Goal: Transaction & Acquisition: Purchase product/service

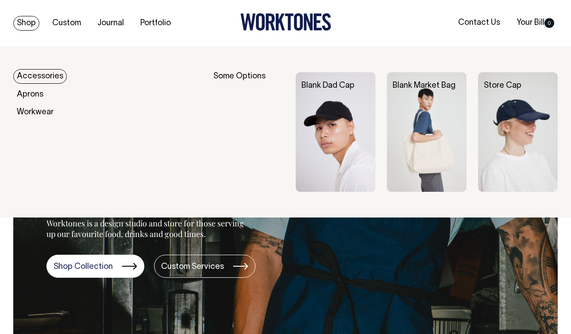
click at [30, 24] on link "Shop" at bounding box center [26, 23] width 26 height 15
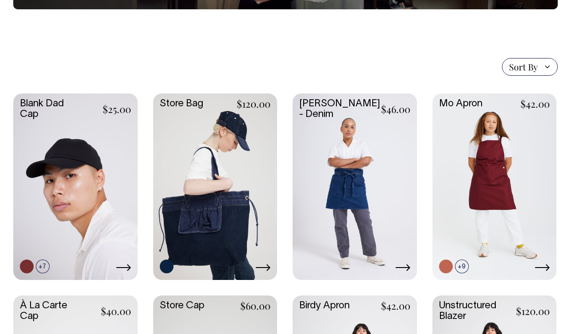
scroll to position [166, 0]
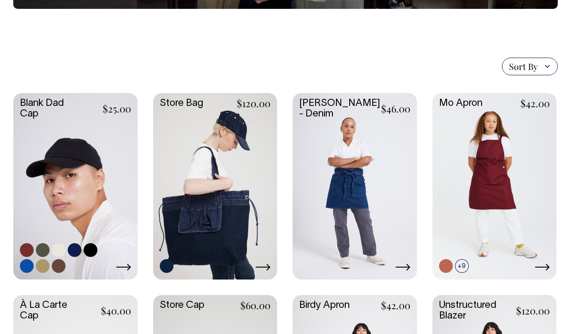
click at [91, 162] on link at bounding box center [75, 185] width 124 height 185
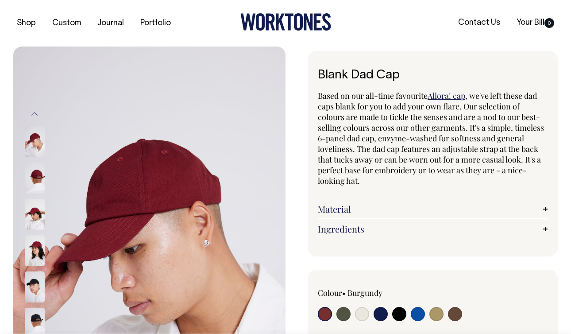
radio input "true"
